Goal: Information Seeking & Learning: Learn about a topic

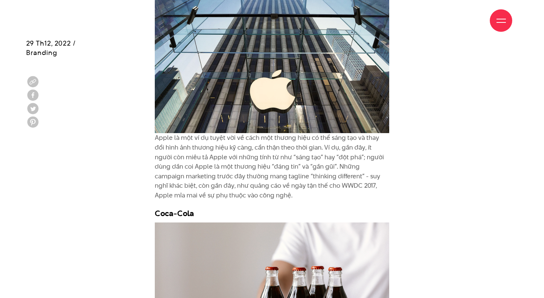
scroll to position [3091, 0]
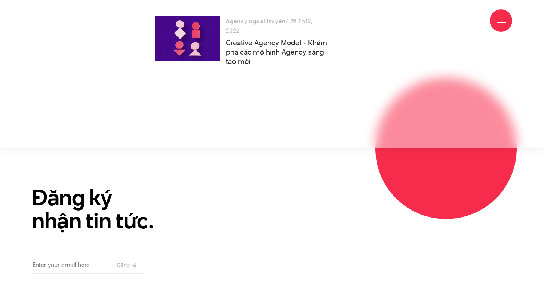
scroll to position [3891, 0]
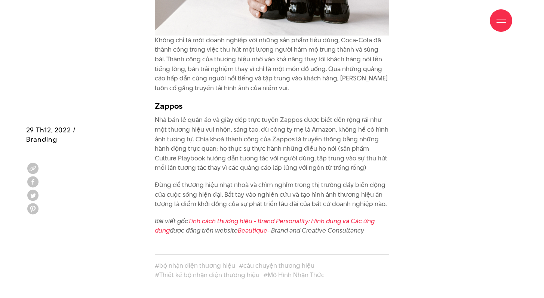
scroll to position [3277, 0]
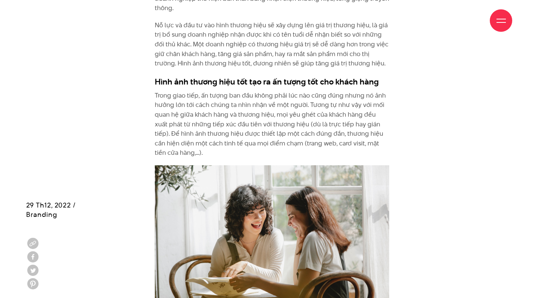
scroll to position [1925, 0]
